Goal: Task Accomplishment & Management: Manage account settings

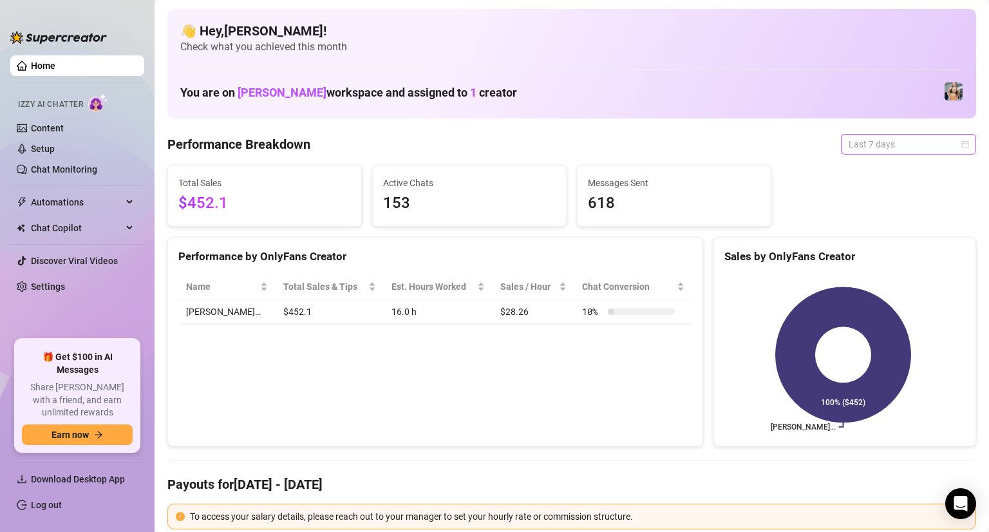
click at [922, 144] on span "Last 7 days" at bounding box center [909, 144] width 120 height 19
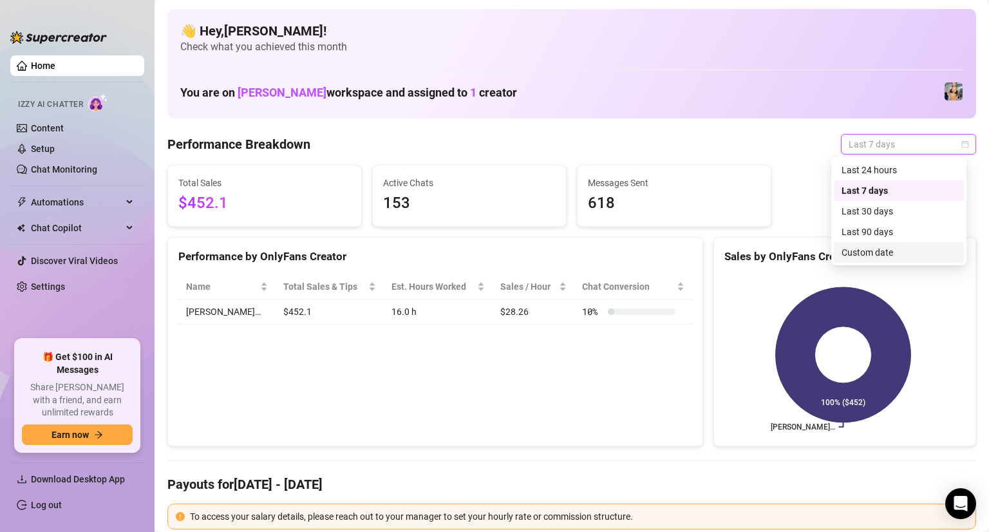
click at [862, 253] on div "Custom date" at bounding box center [899, 252] width 115 height 14
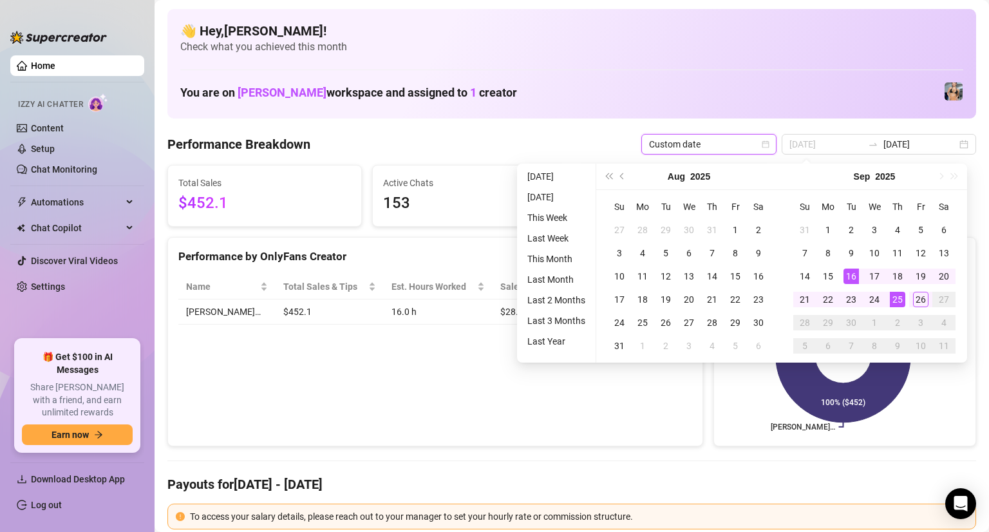
click at [855, 274] on div "16" at bounding box center [851, 276] width 15 height 15
type input "[DATE]"
click at [922, 302] on div "26" at bounding box center [920, 299] width 15 height 15
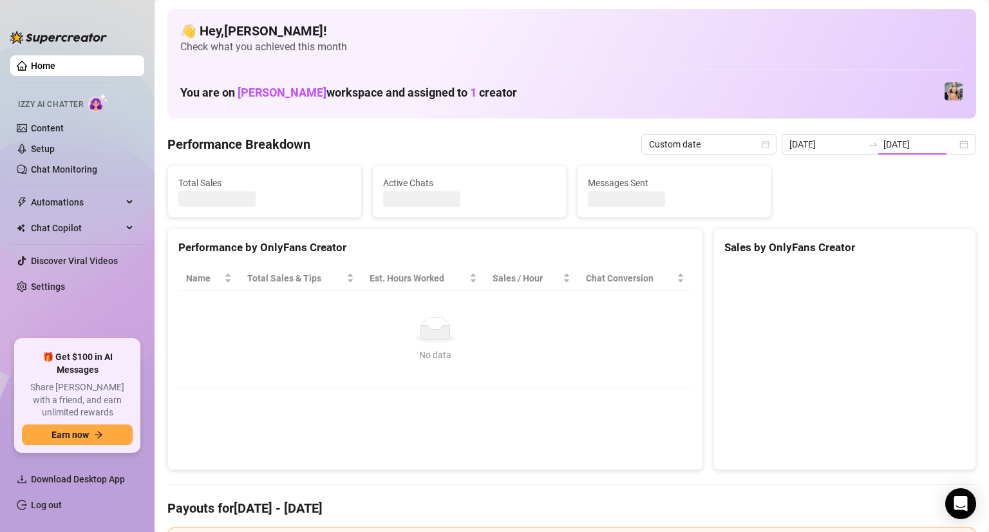
type input "[DATE]"
click at [505, 444] on div "Performance by OnlyFans Creator Name Total Sales & Tips Est. Hours Worked Sales…" at bounding box center [435, 349] width 536 height 242
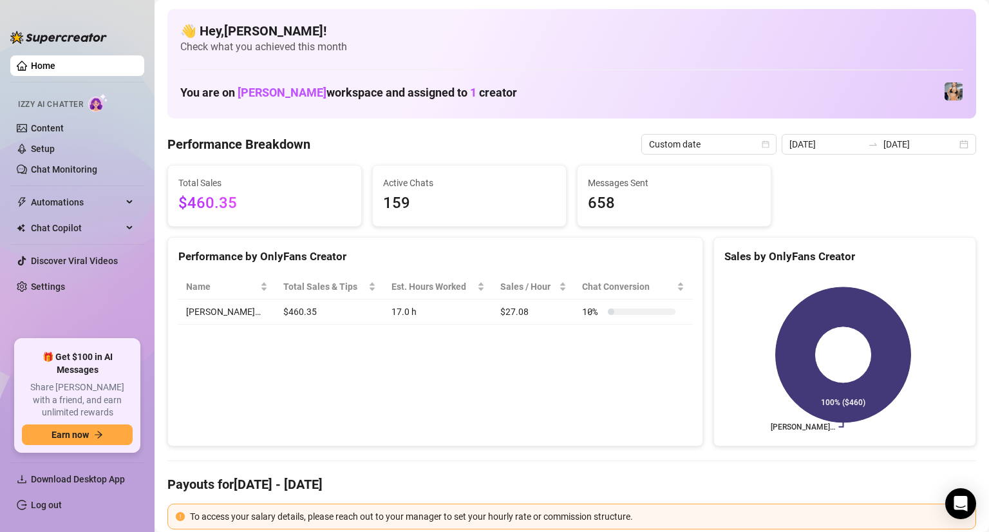
click at [639, 321] on td "10 %" at bounding box center [634, 312] width 118 height 25
click at [642, 289] on span "Chat Conversion" at bounding box center [628, 287] width 92 height 14
click at [583, 294] on div "Chat Conversion" at bounding box center [633, 287] width 102 height 14
drag, startPoint x: 366, startPoint y: 310, endPoint x: 390, endPoint y: 310, distance: 23.8
click at [390, 310] on td "17.0 h" at bounding box center [438, 312] width 109 height 25
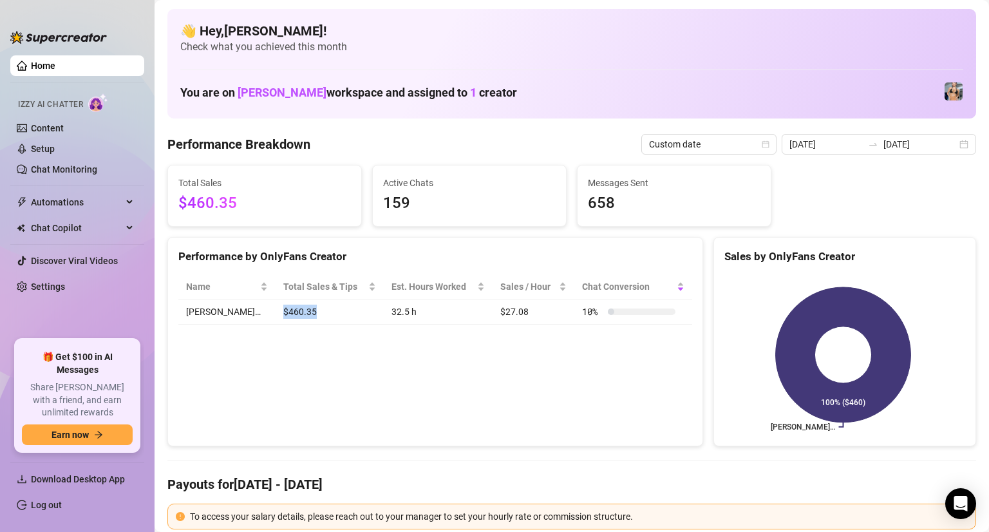
drag, startPoint x: 252, startPoint y: 312, endPoint x: 286, endPoint y: 315, distance: 34.2
click at [286, 315] on td "$460.35" at bounding box center [330, 312] width 108 height 25
click at [62, 502] on link "Log out" at bounding box center [46, 505] width 31 height 10
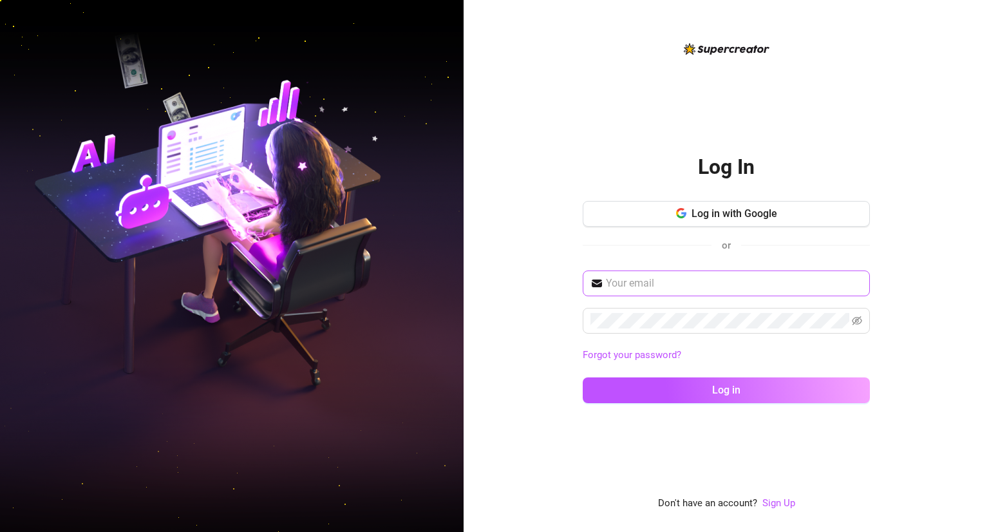
click at [663, 274] on span at bounding box center [726, 284] width 287 height 26
click at [667, 308] on span at bounding box center [726, 321] width 287 height 26
click at [658, 283] on input "text" at bounding box center [734, 283] width 256 height 15
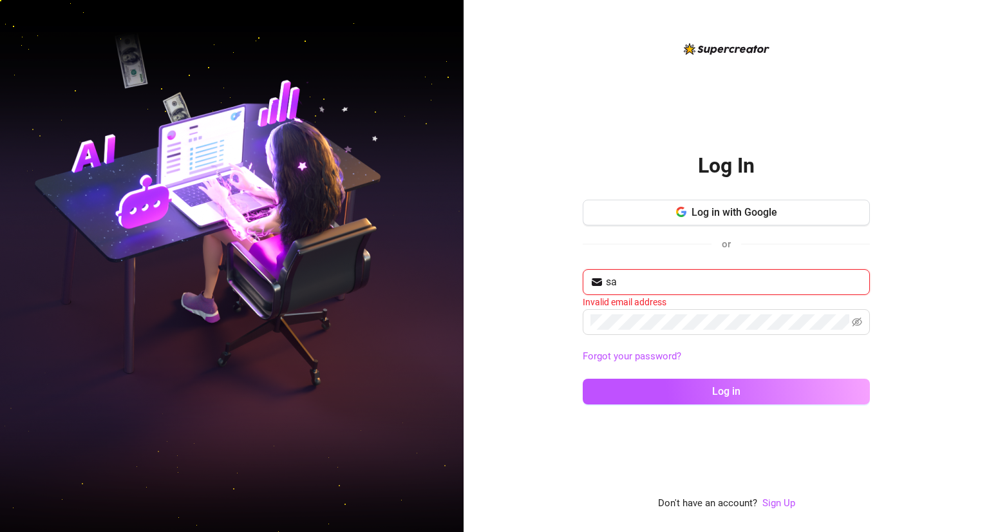
type input "[EMAIL_ADDRESS][DOMAIN_NAME]"
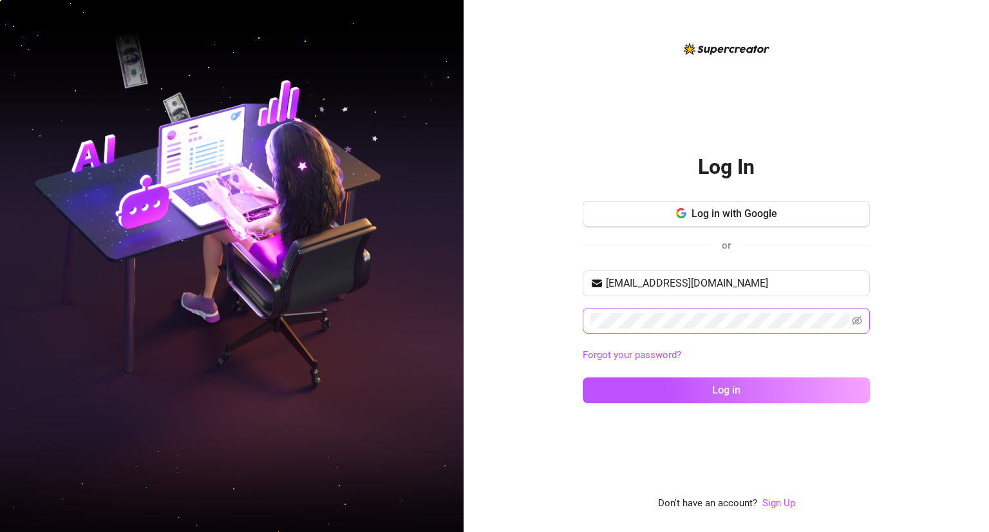
click at [690, 328] on span at bounding box center [726, 321] width 287 height 26
click at [862, 323] on icon "eye-invisible" at bounding box center [857, 321] width 10 height 10
click at [801, 335] on div "[EMAIL_ADDRESS][DOMAIN_NAME] Forgot your password? Log in" at bounding box center [726, 343] width 287 height 144
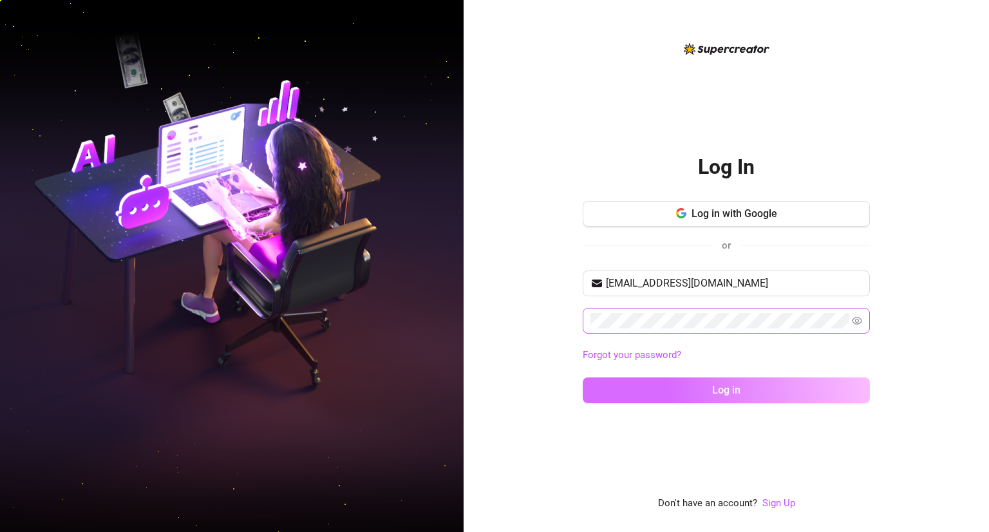
click at [759, 395] on button "Log in" at bounding box center [726, 390] width 287 height 26
